Goal: Task Accomplishment & Management: Complete application form

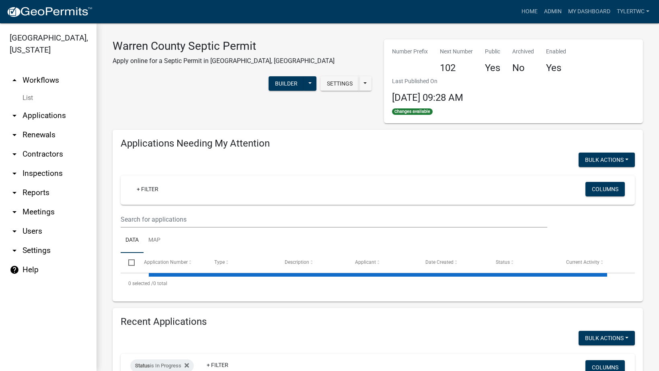
select select "2: 50"
select select "3: 100"
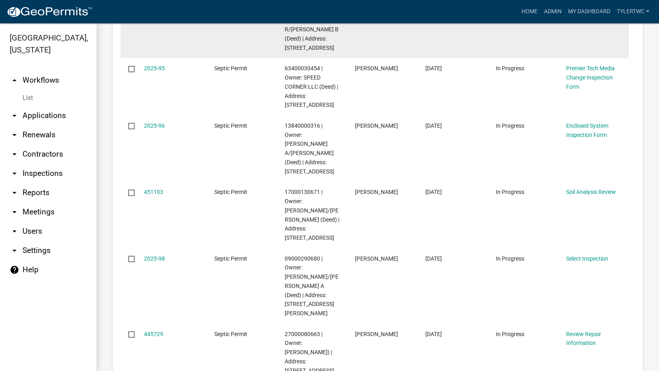
scroll to position [188, 0]
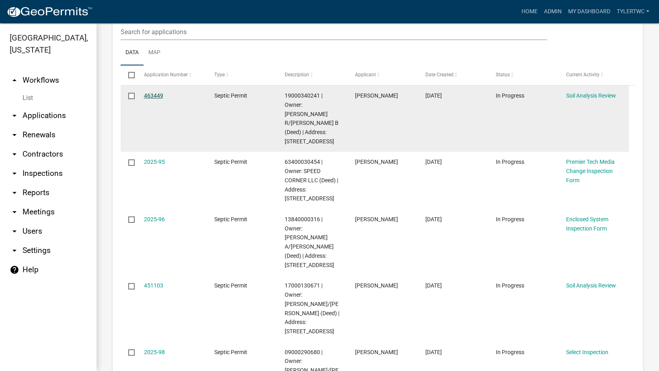
click at [148, 93] on link "463449" at bounding box center [153, 95] width 19 height 6
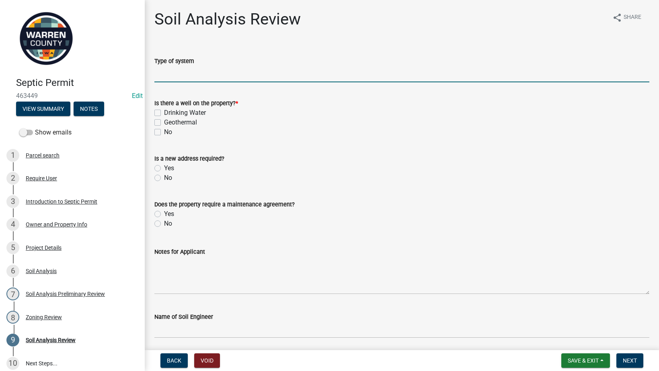
click at [215, 75] on input "Type of system" at bounding box center [401, 74] width 495 height 16
type input "Sand Filter"
click at [164, 130] on label "No" at bounding box center [168, 132] width 8 height 10
click at [164, 130] on input "No" at bounding box center [166, 129] width 5 height 5
checkbox input "true"
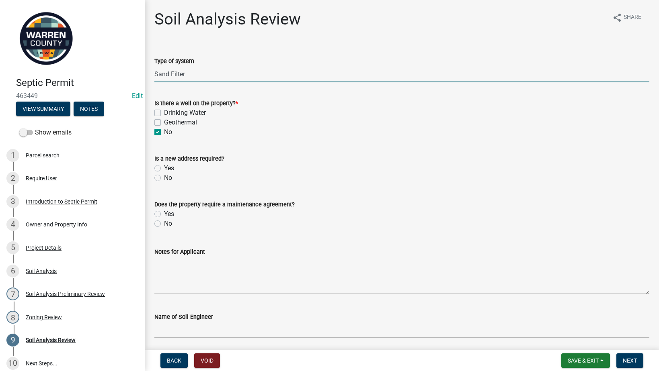
checkbox input "false"
checkbox input "true"
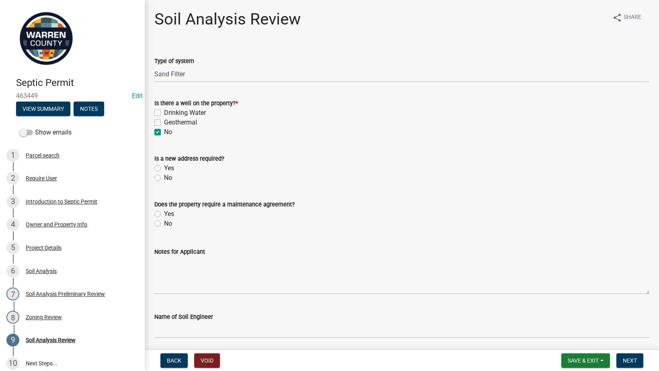
click at [164, 180] on label "No" at bounding box center [168, 178] width 8 height 10
click at [164, 178] on input "No" at bounding box center [166, 175] width 5 height 5
radio input "true"
click at [164, 226] on label "No" at bounding box center [168, 224] width 8 height 10
click at [164, 224] on input "No" at bounding box center [166, 221] width 5 height 5
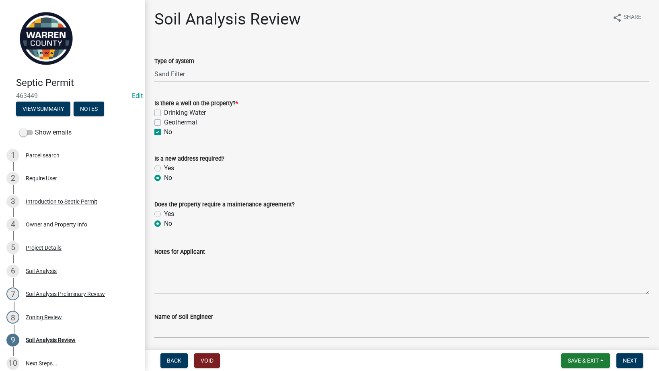
radio input "true"
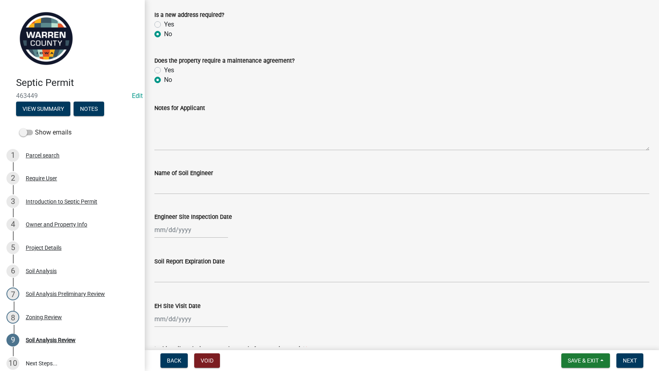
scroll to position [188, 0]
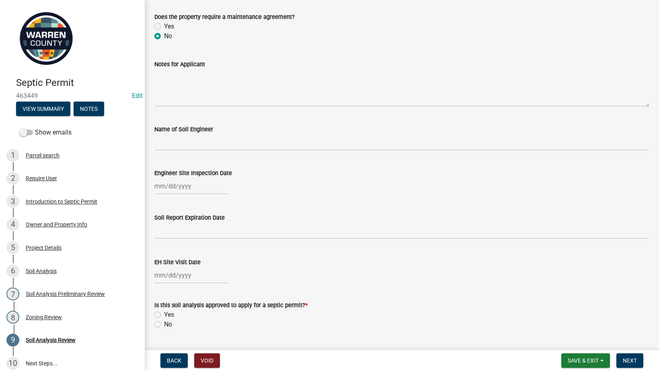
drag, startPoint x: 207, startPoint y: 129, endPoint x: 206, endPoint y: 136, distance: 7.3
click at [207, 129] on label "Name of Soil Engineer" at bounding box center [183, 130] width 59 height 6
click at [207, 134] on input "Name of Soil Engineer" at bounding box center [401, 142] width 495 height 16
click at [205, 138] on input "Name of Soil Engineer" at bounding box center [401, 142] width 495 height 16
type input "[PERSON_NAME]"
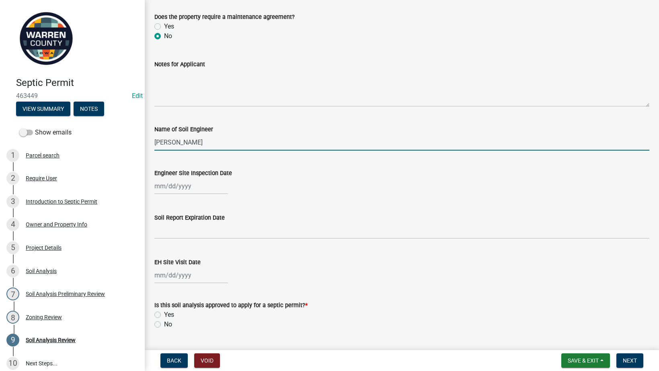
click at [173, 187] on div at bounding box center [191, 186] width 74 height 16
select select "8"
select select "2025"
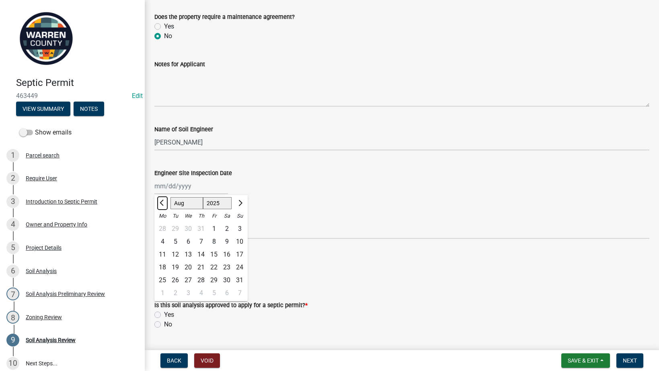
click at [160, 200] on button "Previous month" at bounding box center [163, 203] width 10 height 13
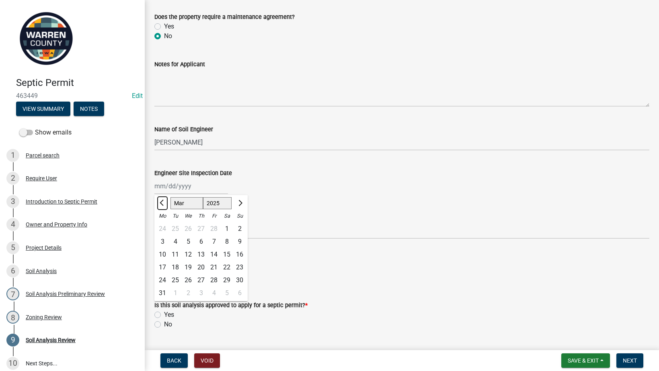
click at [160, 200] on button "Previous month" at bounding box center [163, 203] width 10 height 13
select select "12"
select select "2024"
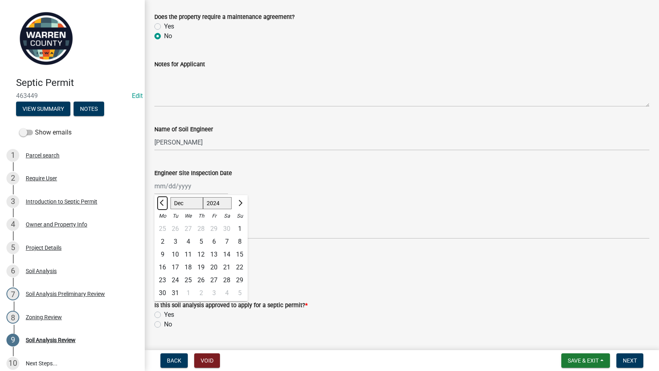
click at [160, 200] on button "Previous month" at bounding box center [163, 203] width 10 height 13
select select "9"
click at [201, 252] on div "12" at bounding box center [201, 254] width 13 height 13
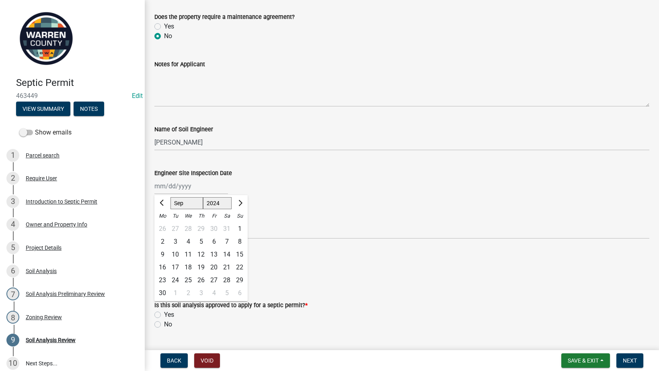
type input "[DATE]"
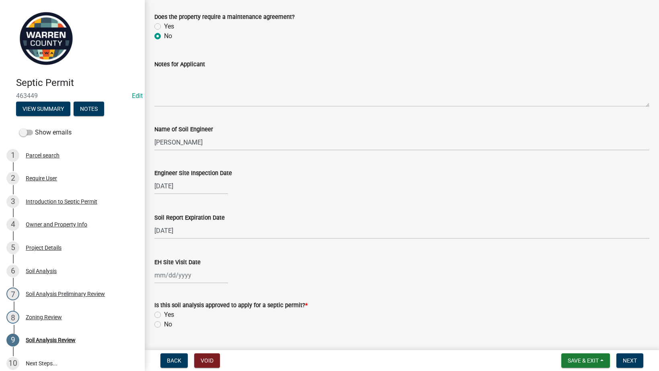
click at [177, 275] on div at bounding box center [191, 275] width 74 height 16
select select "8"
select select "2025"
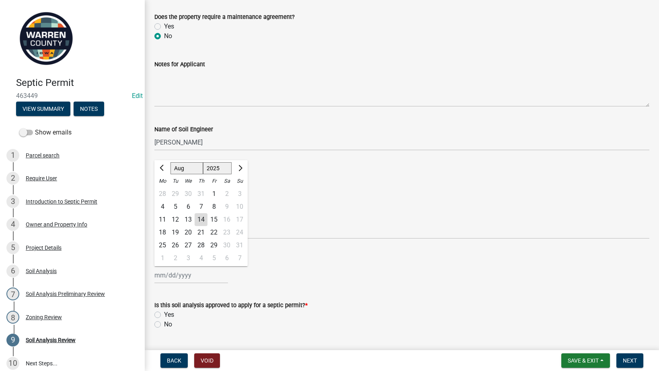
click at [190, 217] on div "13" at bounding box center [188, 219] width 13 height 13
type input "[DATE]"
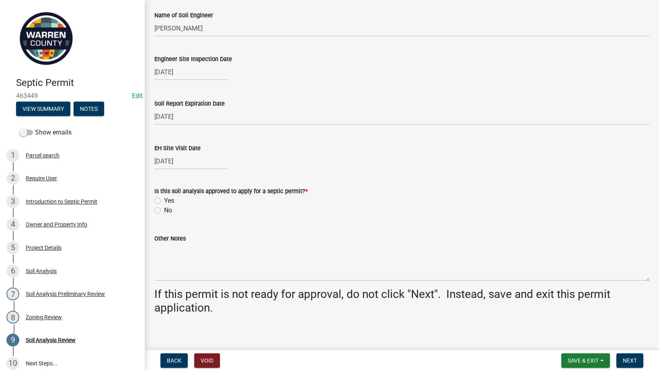
scroll to position [307, 0]
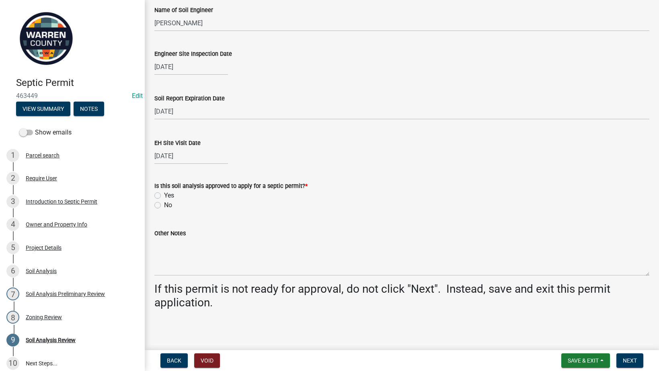
click at [164, 193] on label "Yes" at bounding box center [169, 196] width 10 height 10
click at [164, 193] on input "Yes" at bounding box center [166, 193] width 5 height 5
radio input "true"
click at [626, 358] on span "Next" at bounding box center [630, 361] width 14 height 6
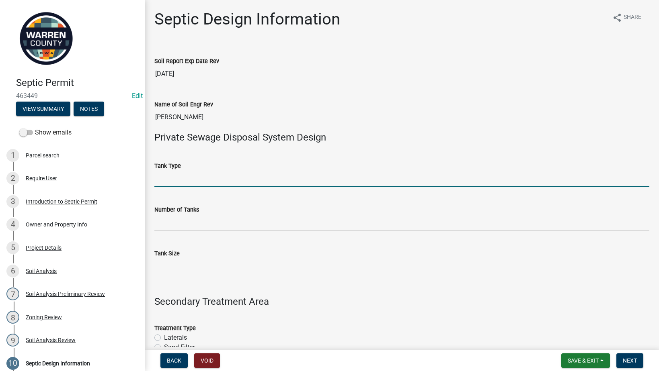
click at [173, 182] on input "Tank Type" at bounding box center [401, 179] width 495 height 16
click at [154, 228] on div "Number of Tanks" at bounding box center [401, 212] width 507 height 37
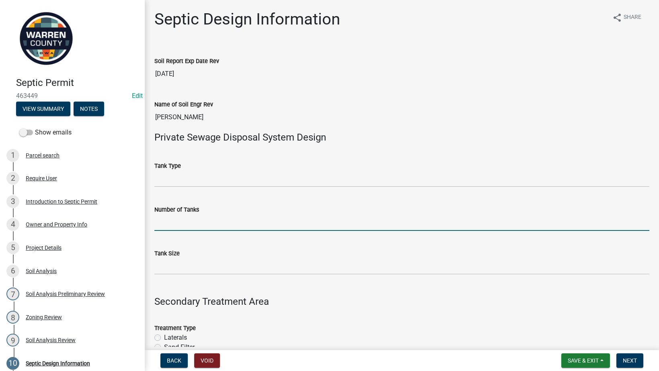
click at [162, 224] on input "Number of Tanks" at bounding box center [401, 223] width 495 height 16
type input "1"
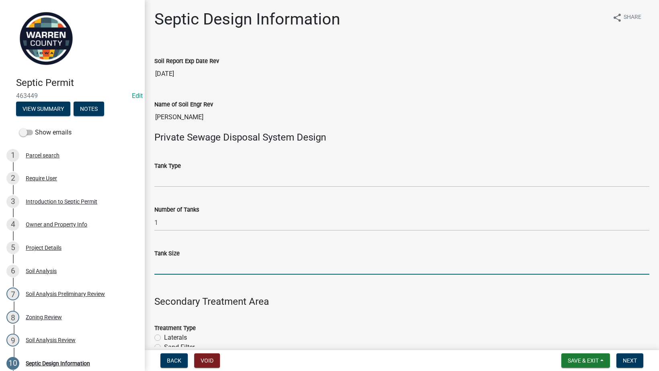
click at [163, 267] on input "Tank Size" at bounding box center [401, 266] width 495 height 16
type input "1750"
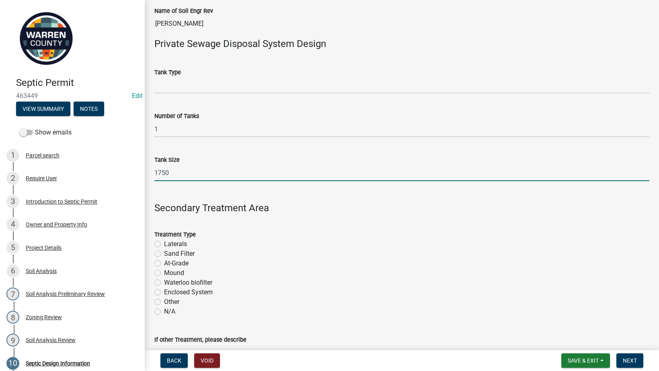
click at [164, 254] on label "Sand Filter" at bounding box center [179, 254] width 31 height 10
click at [164, 254] on input "Sand Filter" at bounding box center [166, 251] width 5 height 5
radio input "true"
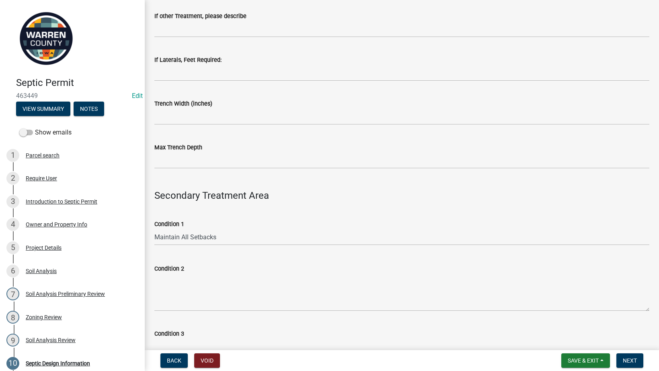
scroll to position [469, 0]
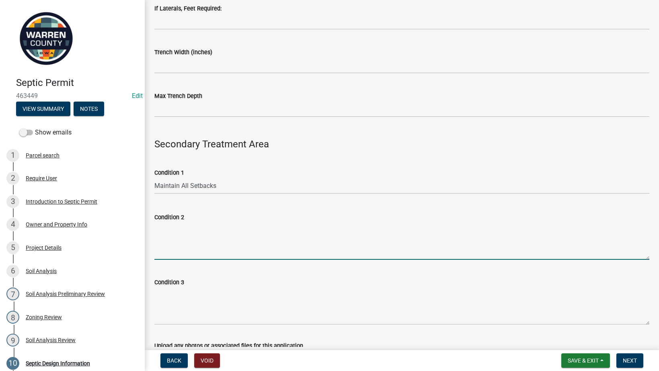
click at [195, 244] on textarea "Condition 2" at bounding box center [401, 241] width 495 height 38
paste textarea "Schedule 40 plastic pipe or EPS aggregate is required"
click at [155, 234] on textarea "Schedule 40 plastic pipe or EPS aggregate is required" at bounding box center [401, 241] width 495 height 38
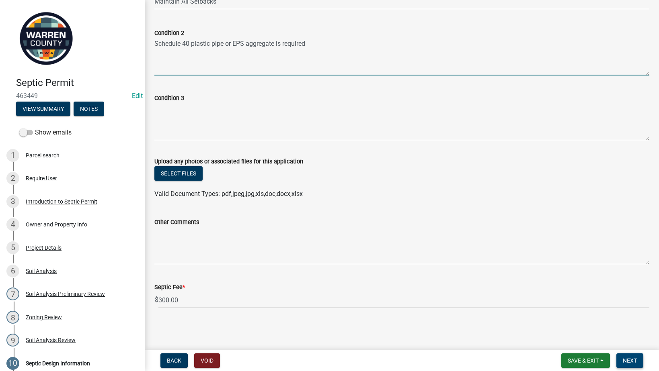
type textarea "Schedule 40 plastic pipe or EPS aggregate is required"
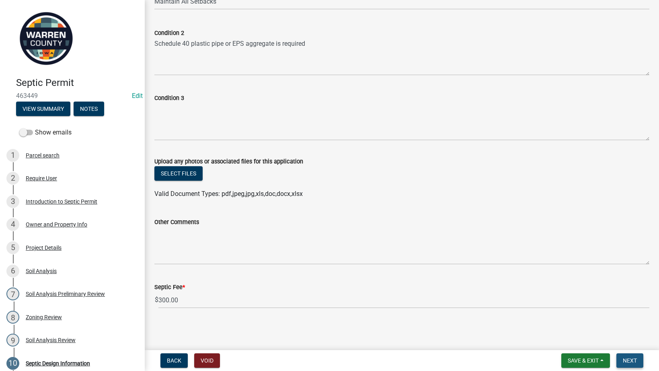
click at [637, 363] on button "Next" at bounding box center [629, 361] width 27 height 14
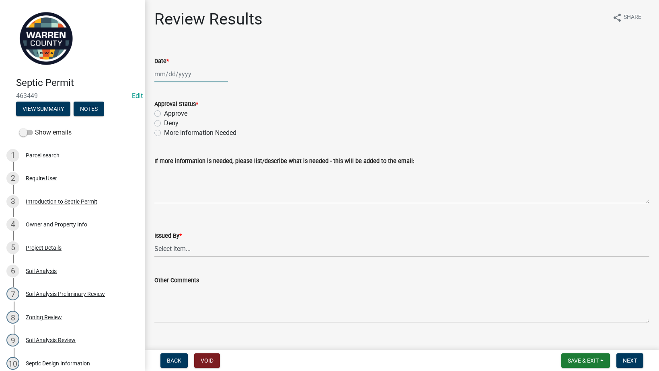
click at [155, 75] on div at bounding box center [191, 74] width 74 height 16
select select "8"
select select "2025"
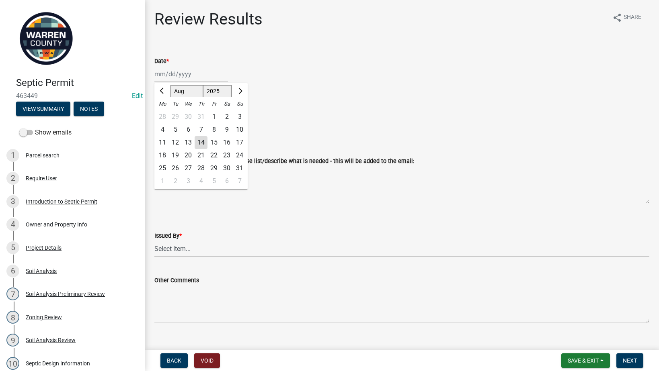
click at [204, 139] on div "14" at bounding box center [201, 142] width 13 height 13
type input "[DATE]"
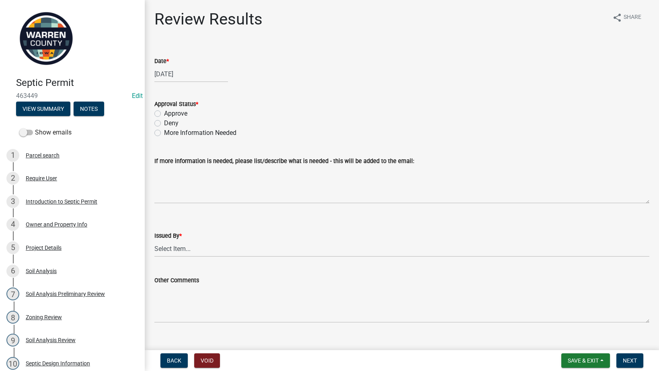
click at [164, 113] on label "Approve" at bounding box center [175, 114] width 23 height 10
click at [164, 113] on input "Approve" at bounding box center [166, 111] width 5 height 5
radio input "true"
click at [188, 250] on select "Select Item... [PERSON_NAME] Till [PERSON_NAME]" at bounding box center [401, 249] width 495 height 16
click at [154, 241] on select "Select Item... [PERSON_NAME] Till [PERSON_NAME]" at bounding box center [401, 249] width 495 height 16
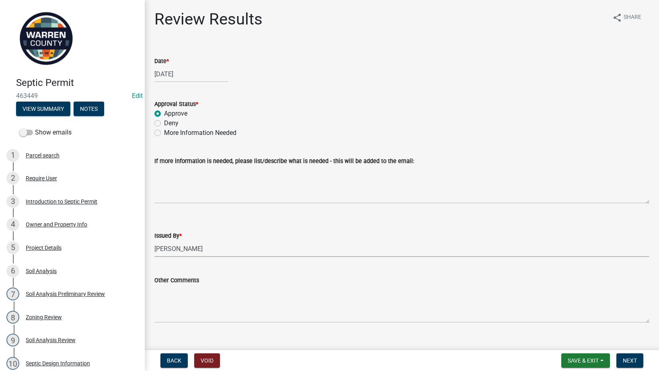
select select "2f6c2d72-ab04-4add-87ae-7a9750ff19b9"
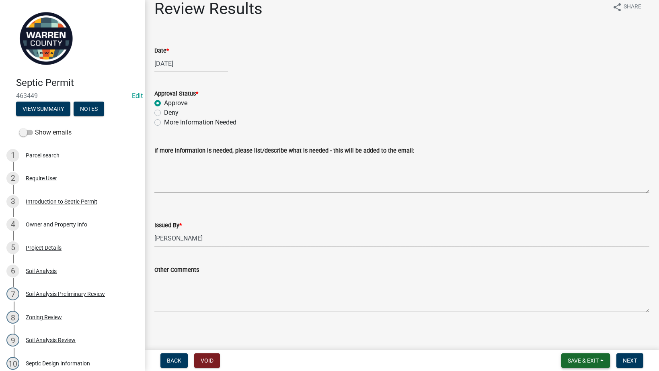
scroll to position [14, 0]
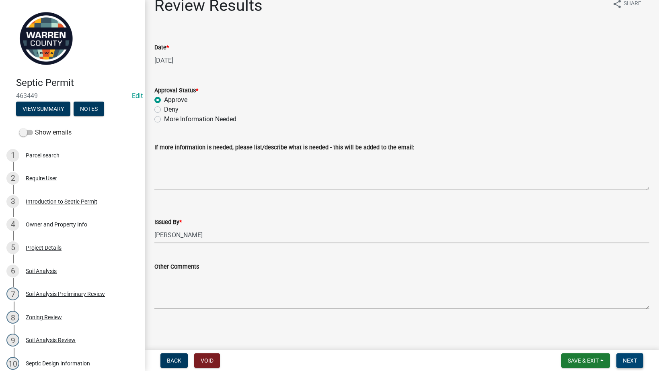
click at [630, 359] on span "Next" at bounding box center [630, 361] width 14 height 6
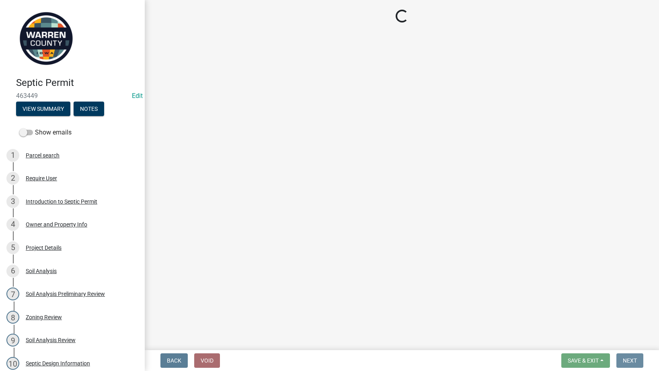
scroll to position [0, 0]
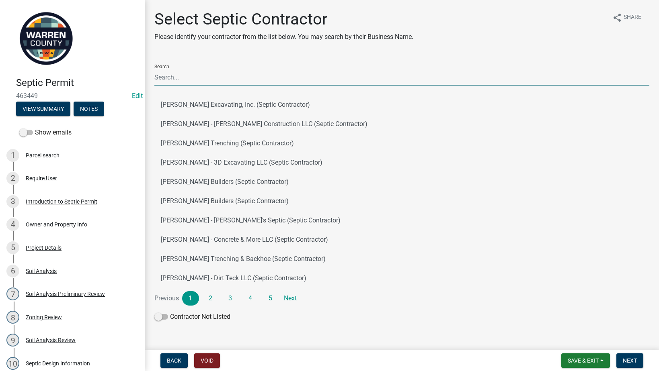
click at [196, 71] on input "Search" at bounding box center [401, 77] width 495 height 16
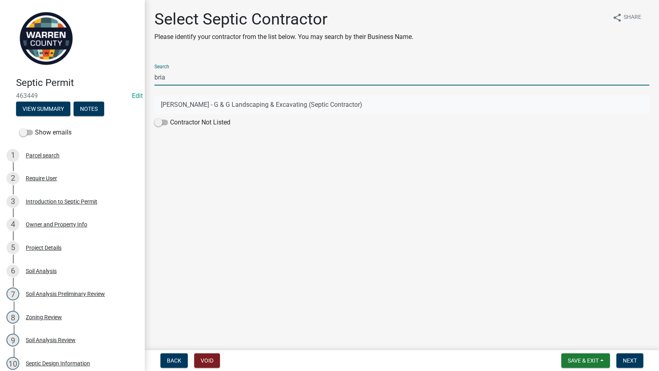
type input "bria"
click at [222, 103] on button "[PERSON_NAME] - G & G Landscaping & Excavating (Septic Contractor)" at bounding box center [401, 104] width 495 height 19
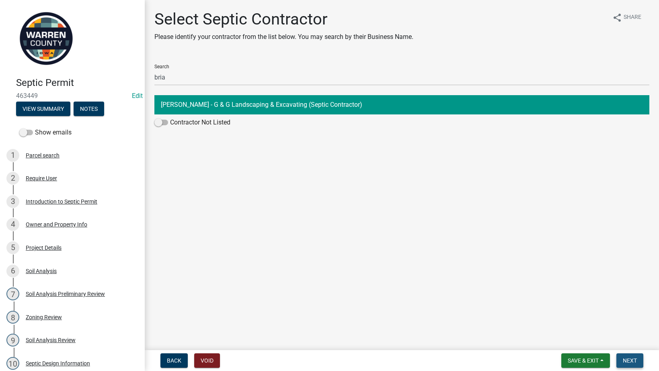
click at [629, 361] on span "Next" at bounding box center [630, 361] width 14 height 6
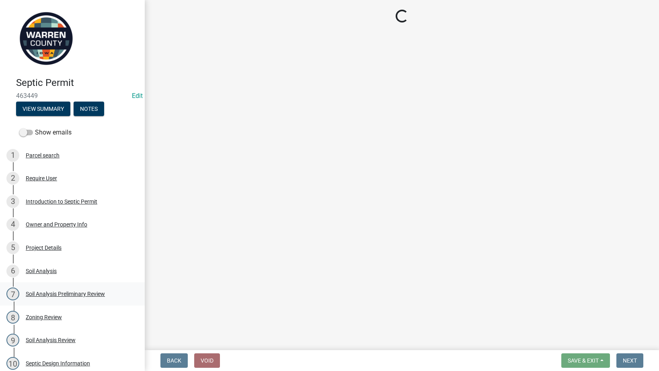
select select "3: 3"
